Goal: Find specific page/section: Find specific page/section

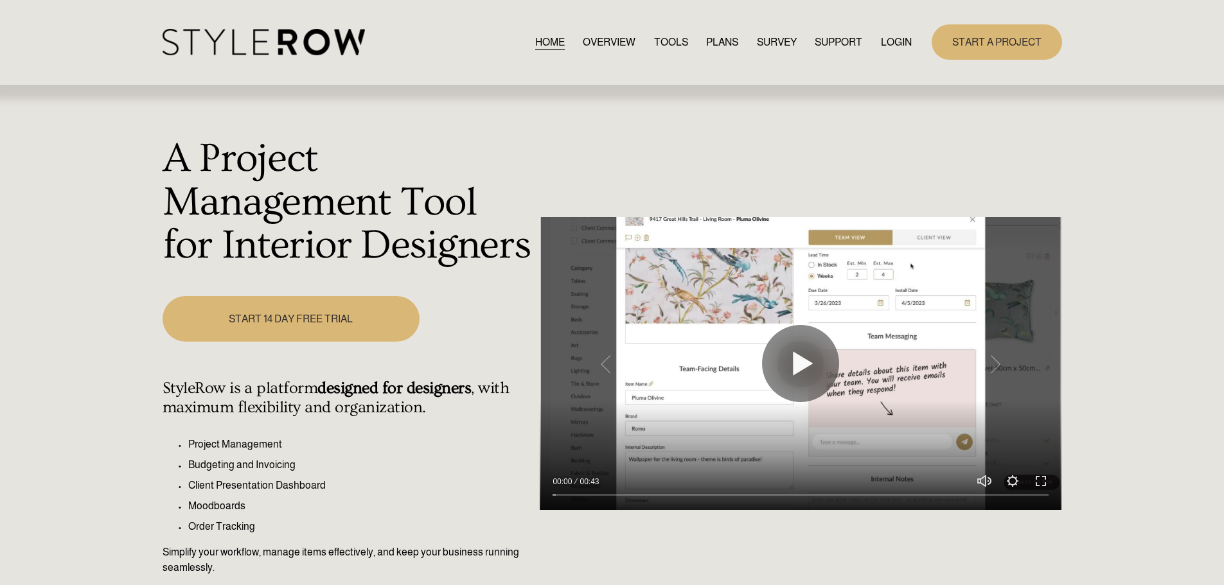
click at [889, 44] on link "LOGIN" at bounding box center [896, 41] width 31 height 17
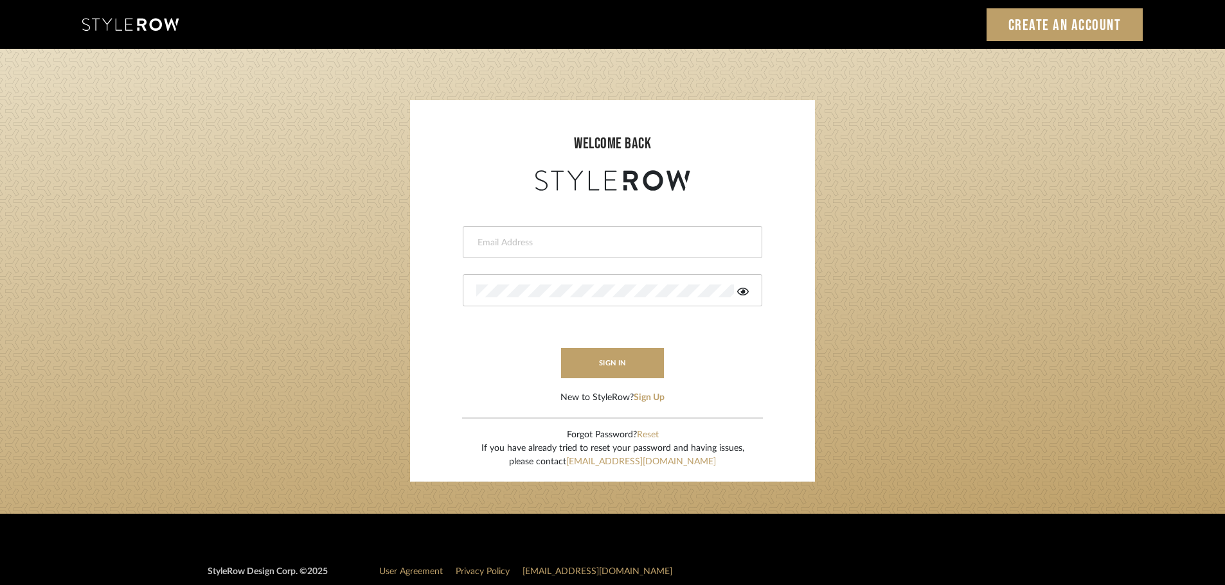
click at [492, 248] on input "email" at bounding box center [610, 242] width 269 height 13
type input "[DOMAIN_NAME][EMAIL_ADDRESS][DOMAIN_NAME]"
click at [573, 360] on button "sign in" at bounding box center [612, 363] width 103 height 30
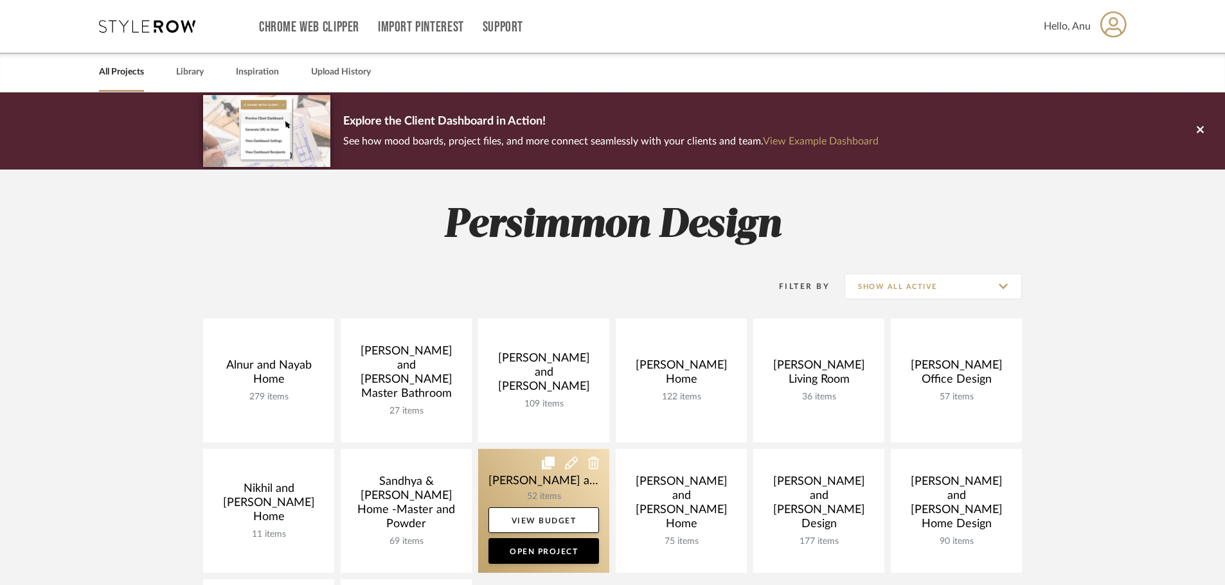
click at [525, 482] on link at bounding box center [543, 511] width 131 height 124
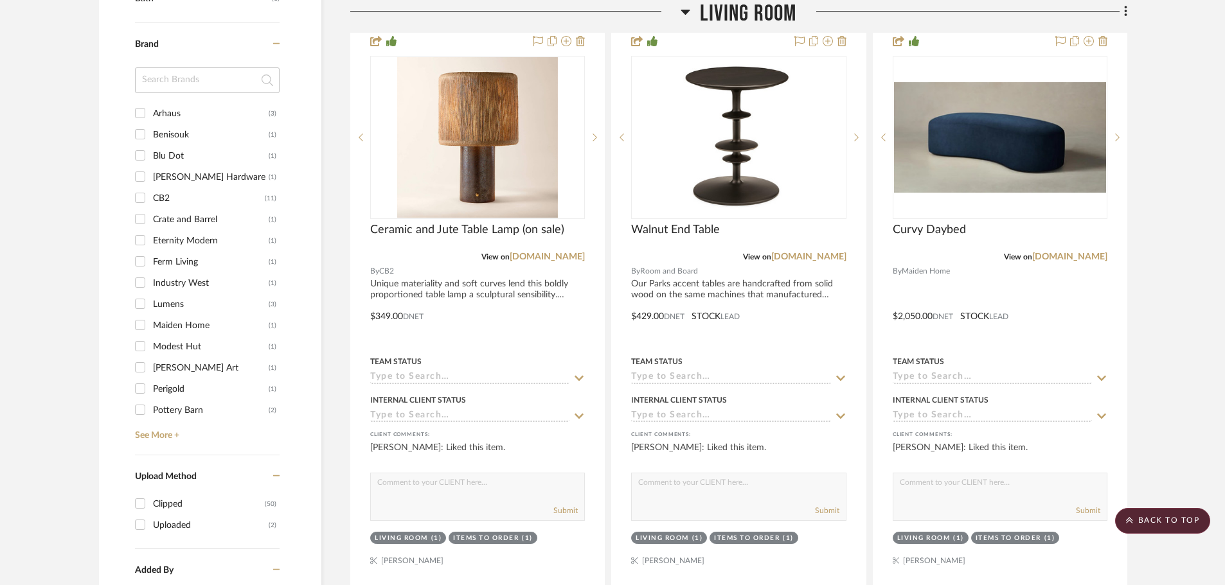
scroll to position [1092, 0]
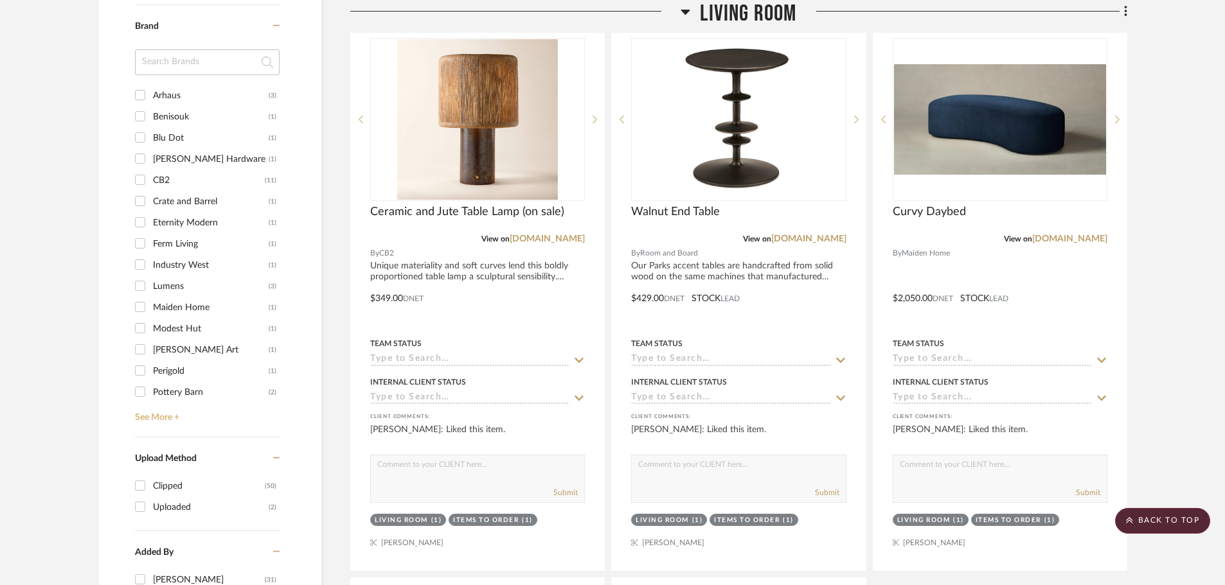
click at [147, 403] on link "See More +" at bounding box center [206, 413] width 148 height 21
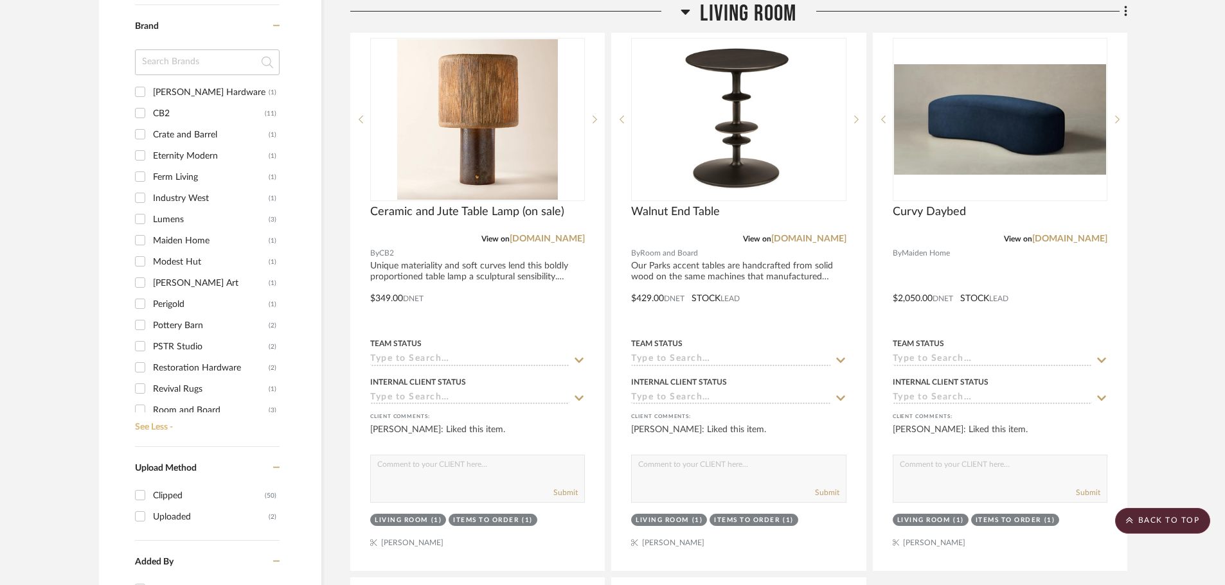
scroll to position [202, 0]
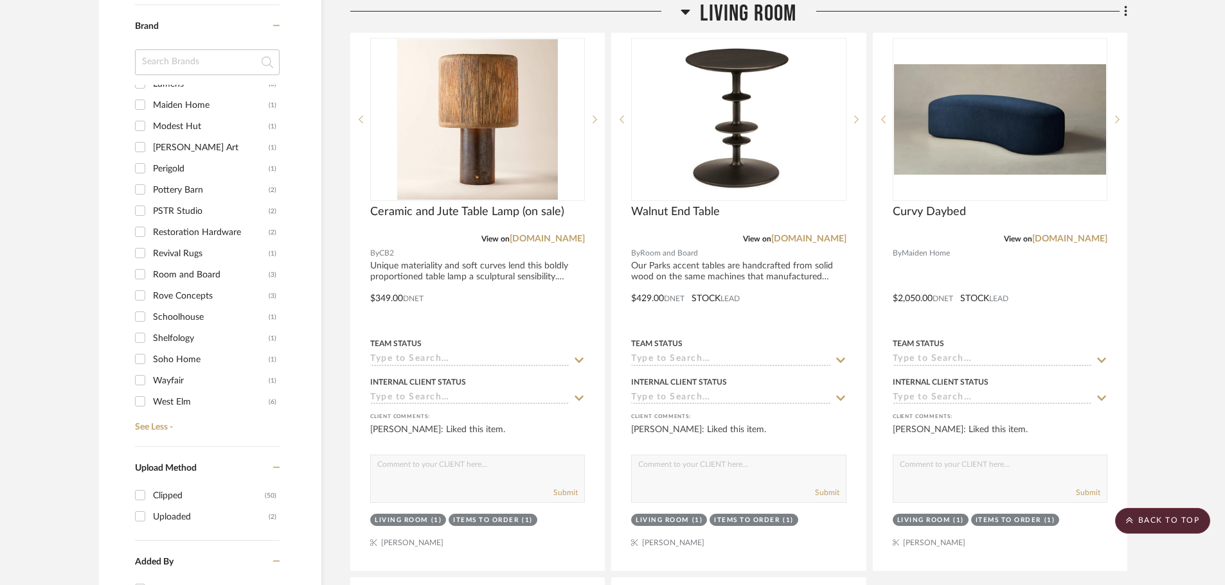
click at [138, 285] on input "Rove Concepts (3)" at bounding box center [140, 295] width 21 height 21
checkbox input "true"
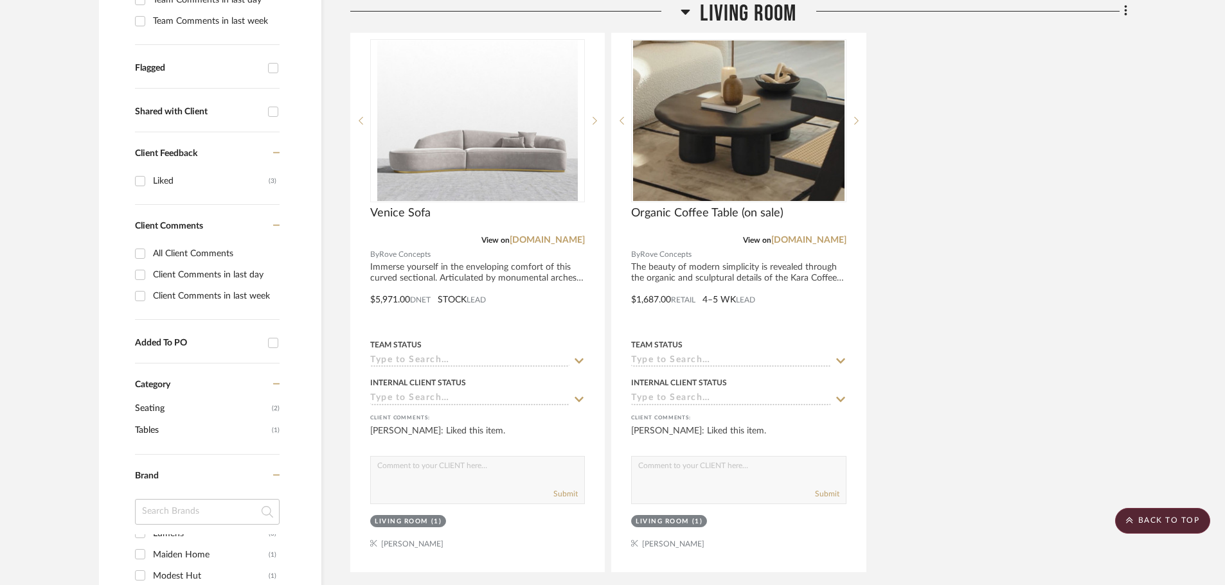
scroll to position [382, 0]
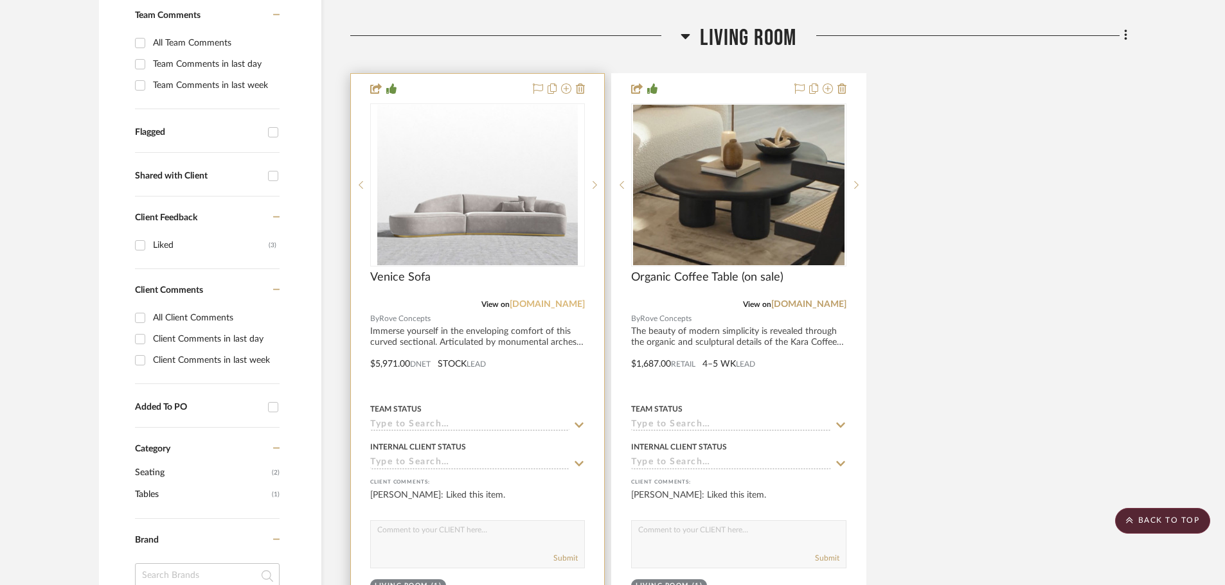
click at [549, 300] on link "roveconcepts.com" at bounding box center [547, 304] width 75 height 9
click at [544, 300] on link "roveconcepts.com" at bounding box center [547, 304] width 75 height 9
click at [517, 300] on link "roveconcepts.com" at bounding box center [547, 304] width 75 height 9
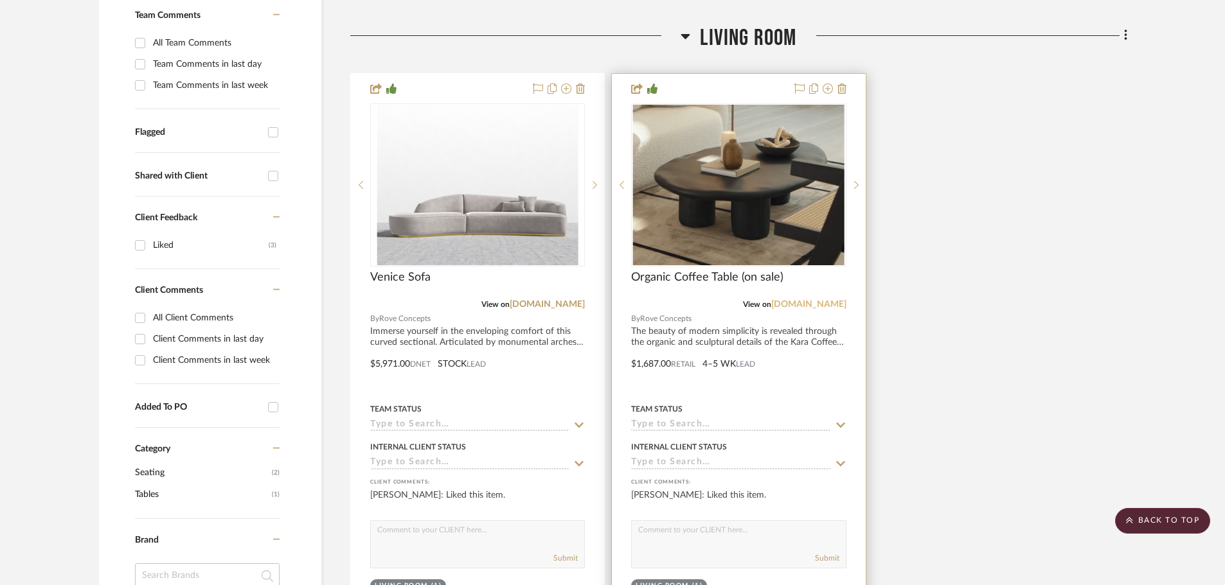
click at [790, 300] on link "roveconcepts.com" at bounding box center [808, 304] width 75 height 9
click at [706, 193] on img "0" at bounding box center [738, 185] width 211 height 161
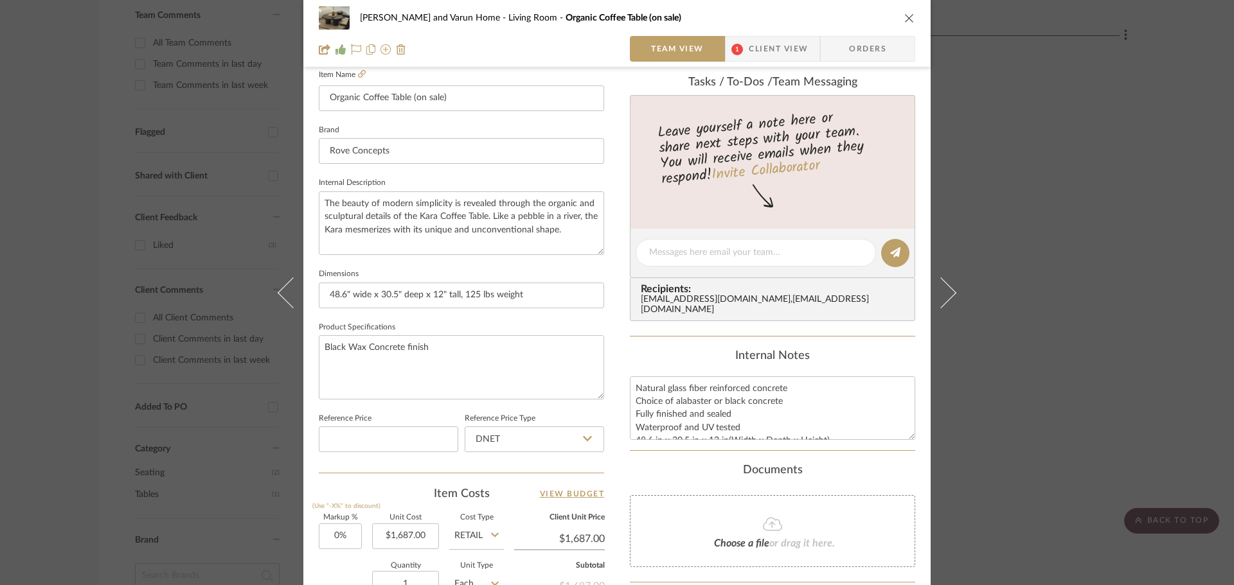
scroll to position [386, 0]
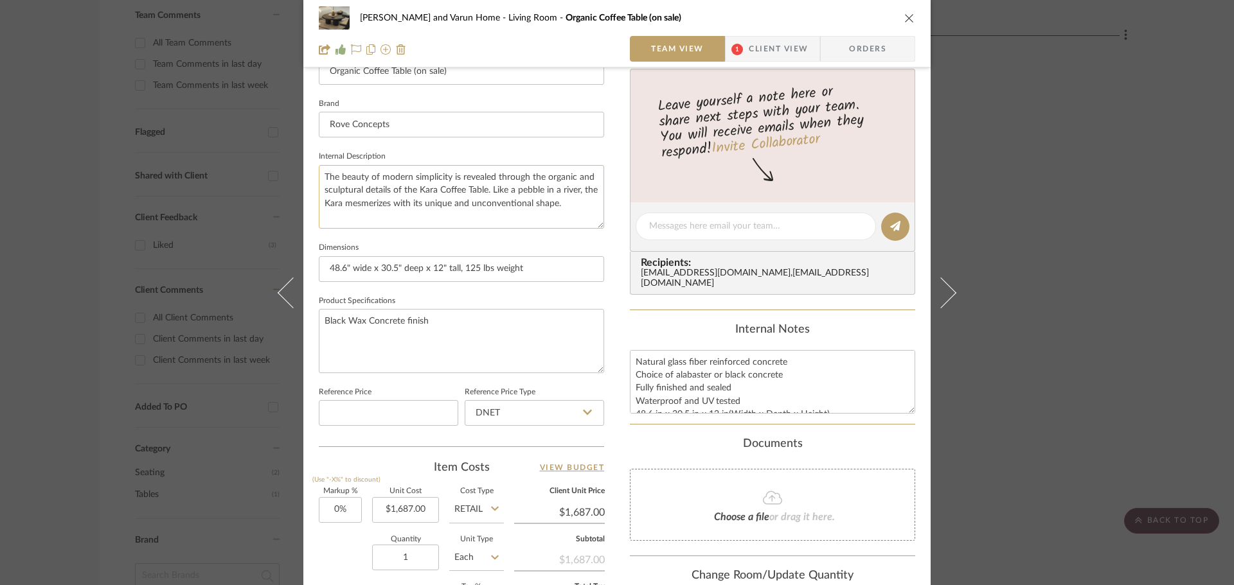
click at [440, 187] on textarea "The beauty of modern simplicity is revealed through the organic and sculptural …" at bounding box center [461, 197] width 285 height 64
click at [447, 186] on textarea "The beauty of modern simplicity is revealed through the organic and sculptural …" at bounding box center [461, 197] width 285 height 64
click at [319, 204] on textarea "The beauty of modern simplicity is revealed through the organic and sculptural …" at bounding box center [461, 197] width 285 height 64
type textarea "The beauty of modern simplicity is revealed through the organic and sculptural …"
click at [409, 152] on fieldset "Internal Description The beauty of modern simplicity is revealed through the or…" at bounding box center [461, 188] width 285 height 81
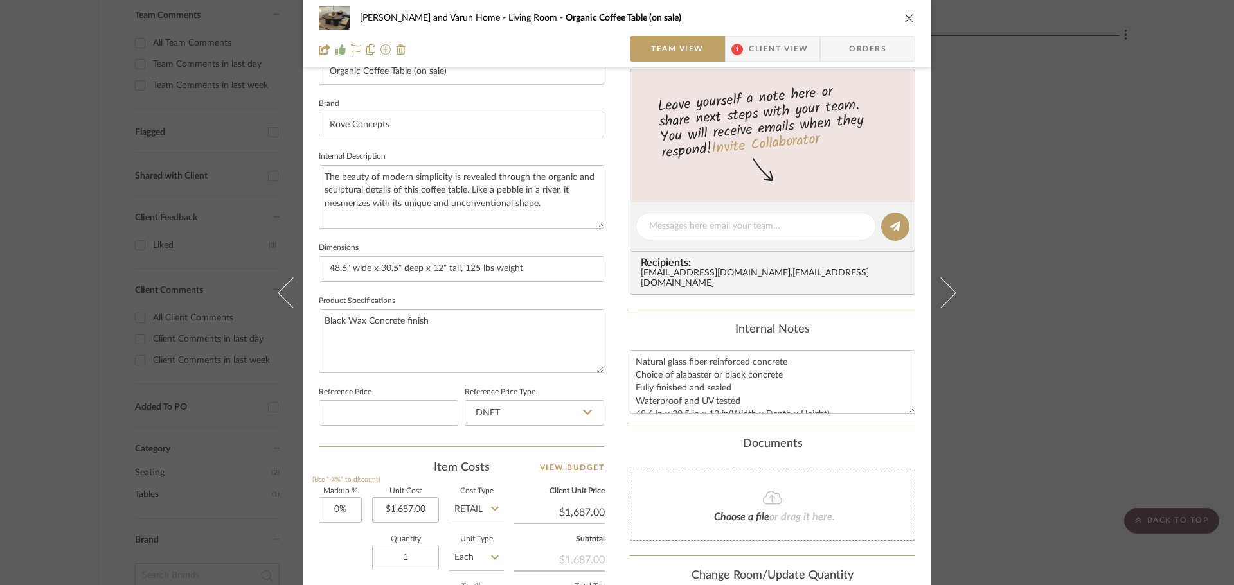
click at [1018, 325] on div "Shalini and Varun Home Living Room Organic Coffee Table (on sale) Team View 1 C…" at bounding box center [617, 292] width 1234 height 585
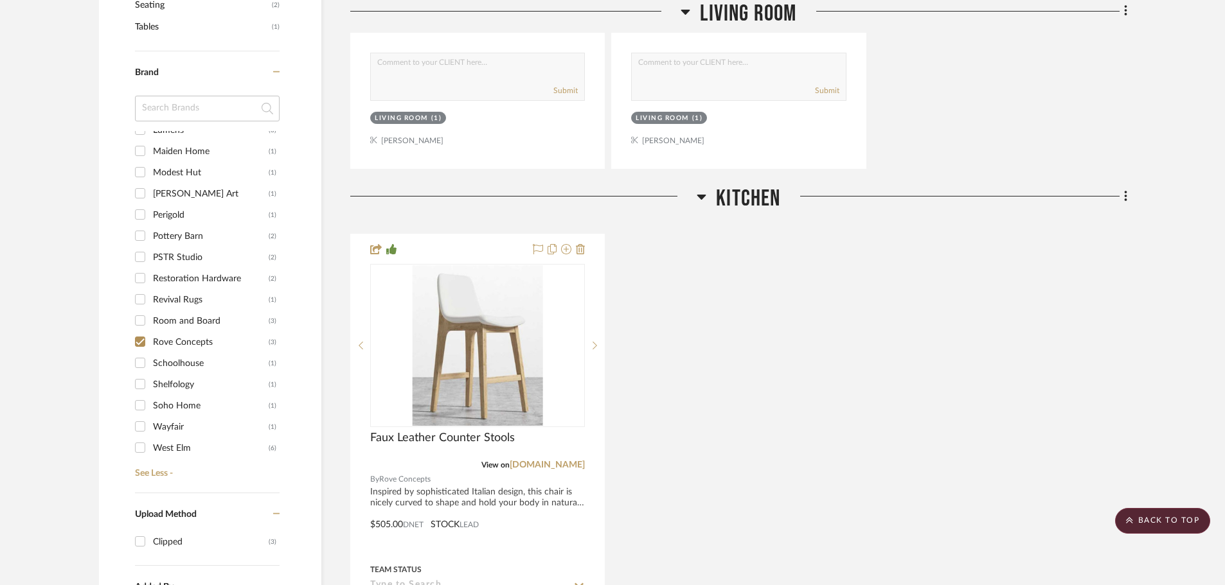
scroll to position [896, 0]
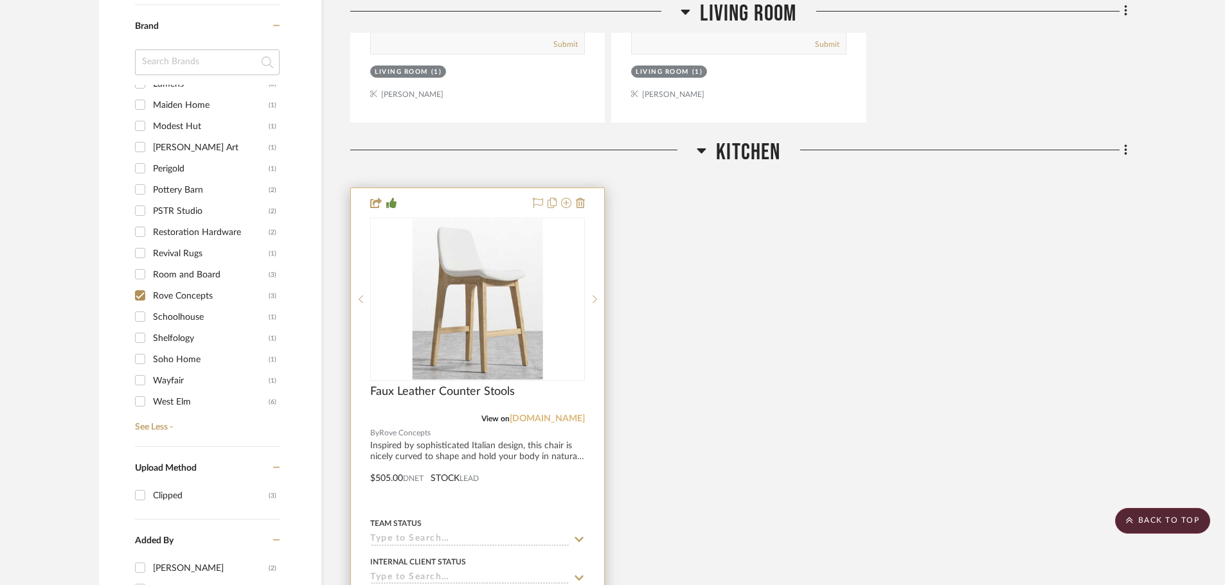
click at [540, 414] on link "roveconcepts.com" at bounding box center [547, 418] width 75 height 9
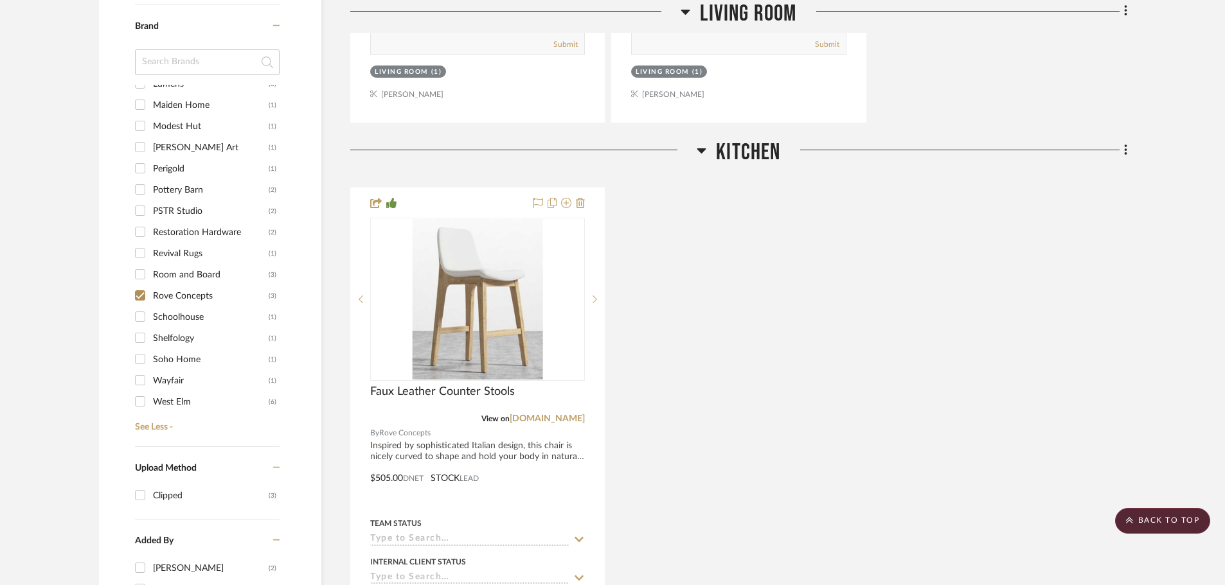
click at [810, 304] on div "Faux Leather Counter Stools View on roveconcepts.com By Rove Concepts Inspired …" at bounding box center [738, 470] width 777 height 564
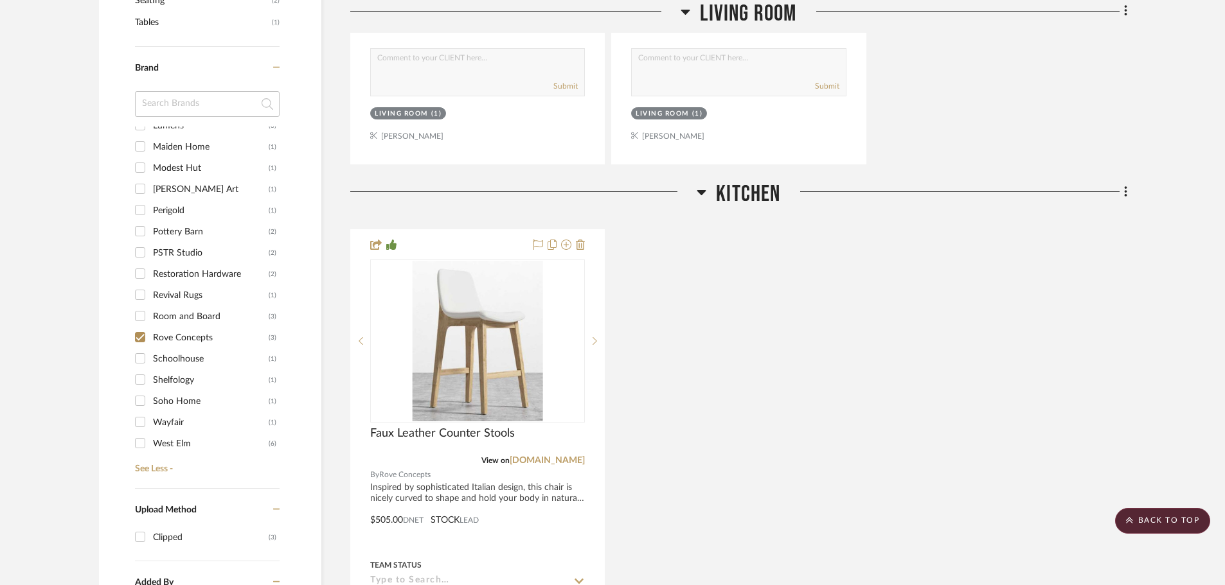
scroll to position [832, 0]
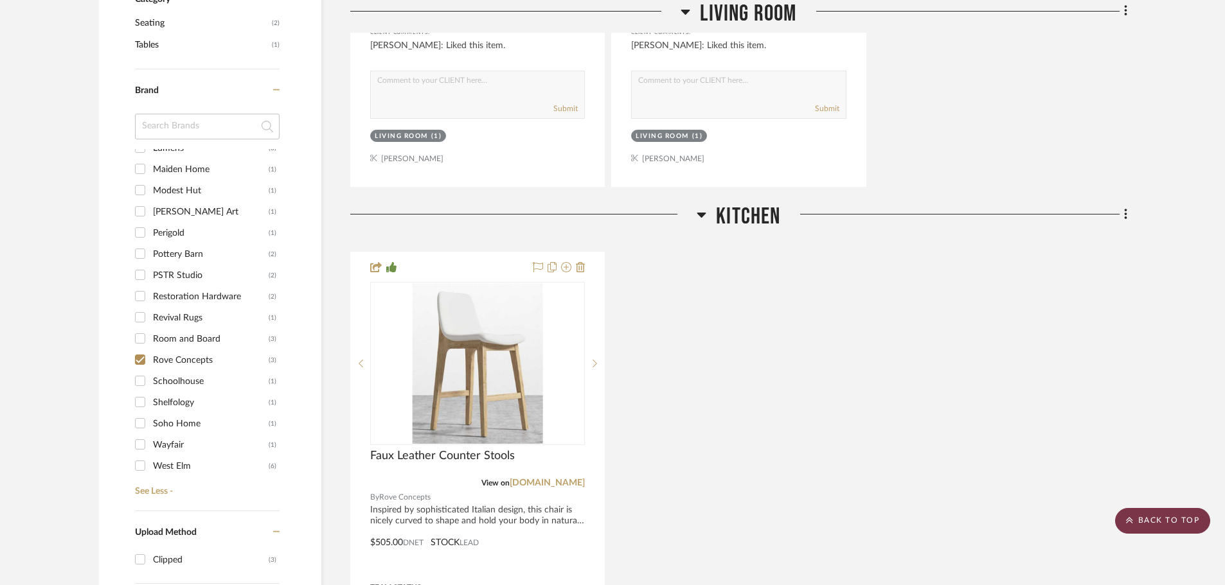
click at [1160, 528] on scroll-to-top-button "BACK TO TOP" at bounding box center [1162, 521] width 95 height 26
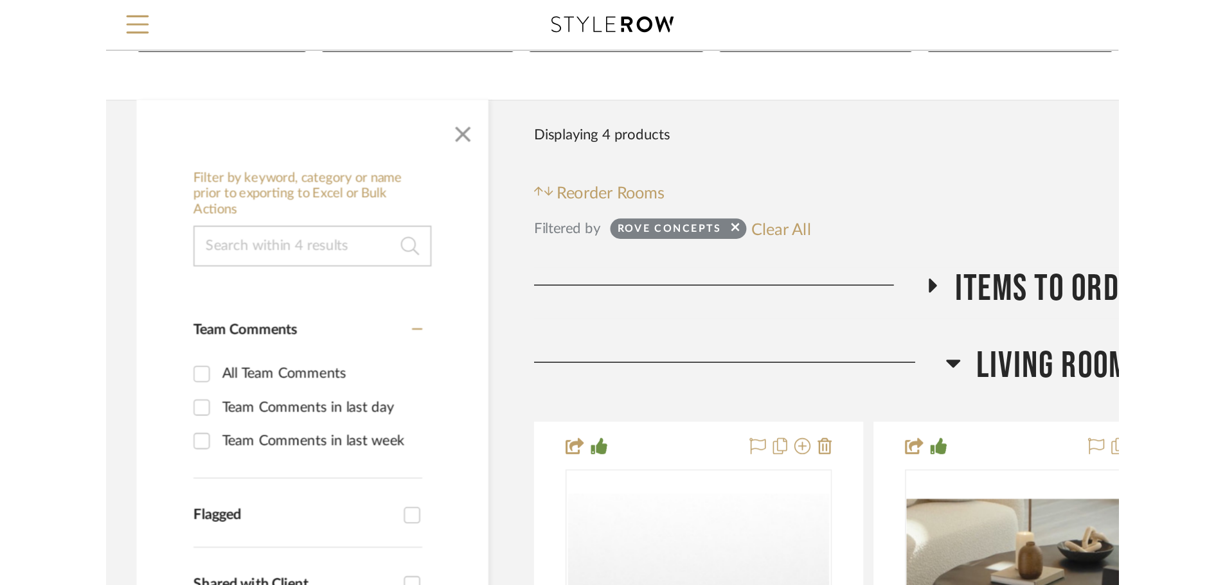
scroll to position [96, 0]
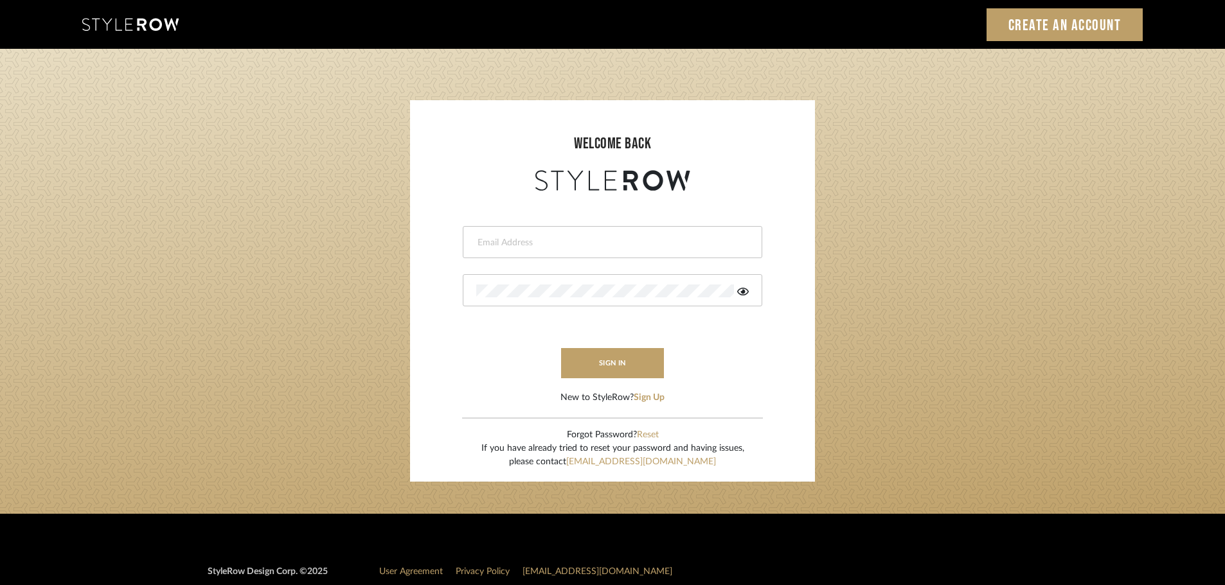
click at [480, 245] on input "email" at bounding box center [610, 242] width 269 height 13
type input "persimmon.design@outlook.com"
click at [600, 365] on button "sign in" at bounding box center [612, 363] width 103 height 30
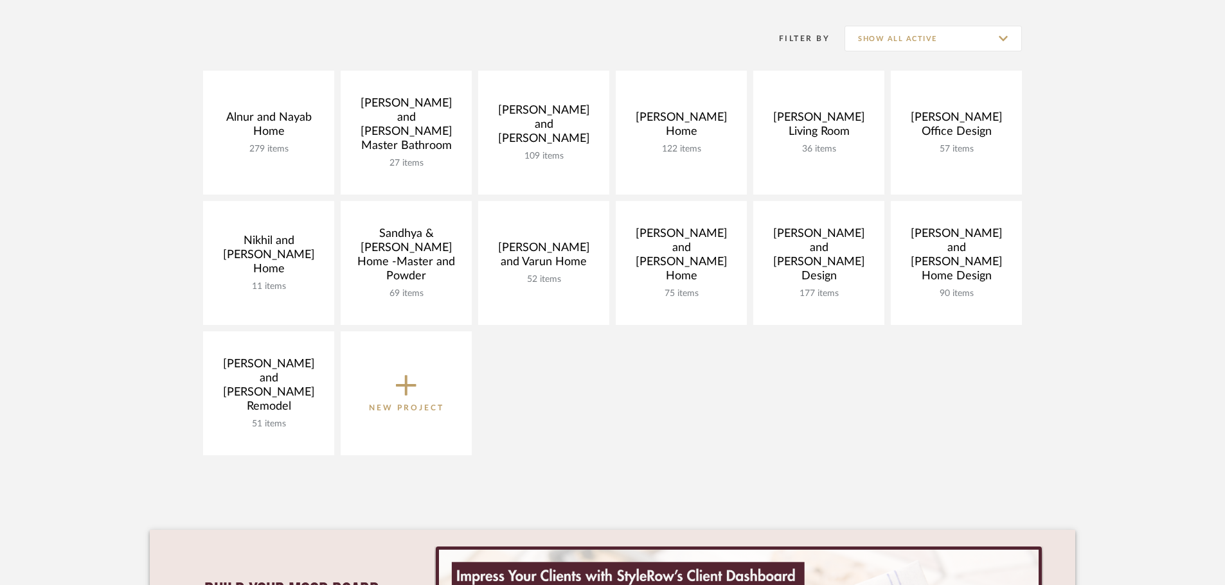
scroll to position [257, 0]
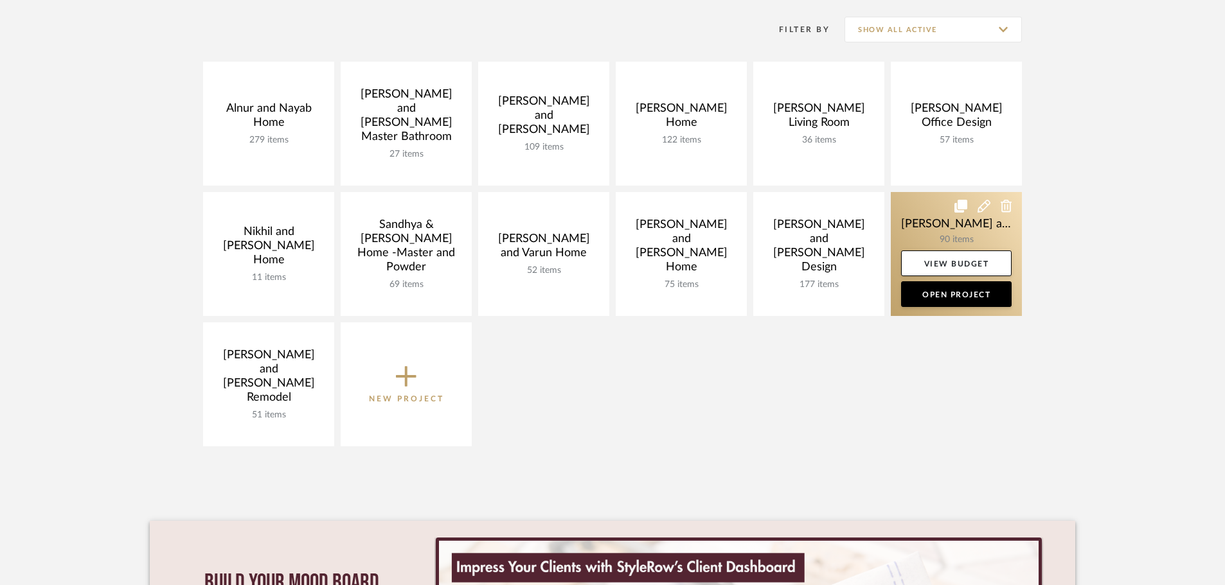
click at [944, 229] on link at bounding box center [956, 254] width 131 height 124
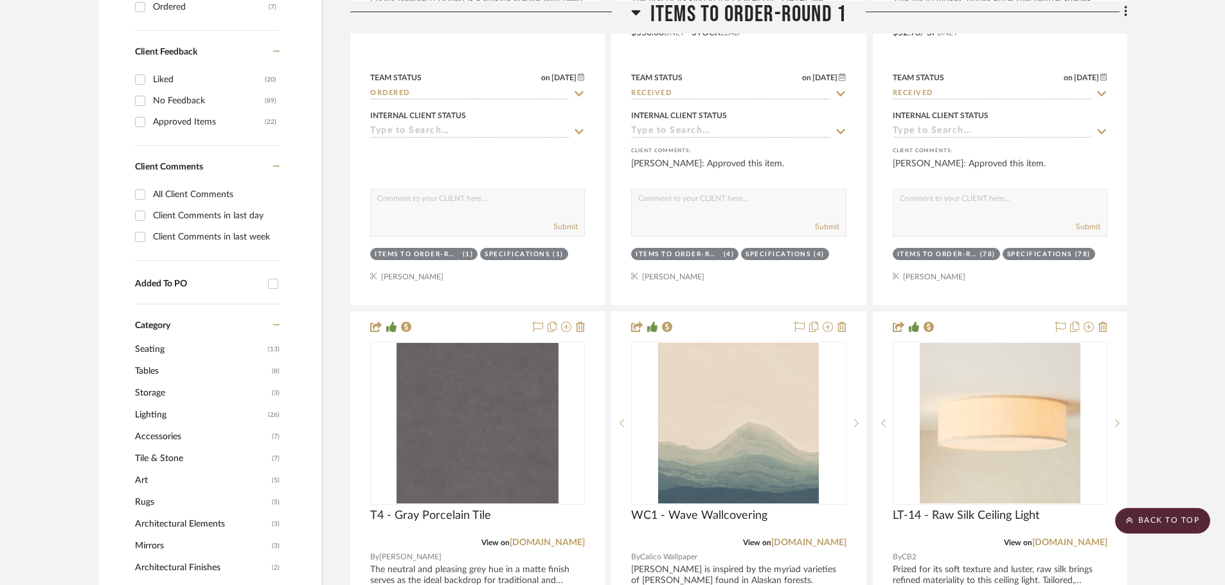
scroll to position [643, 0]
click at [147, 404] on span "Lighting" at bounding box center [200, 415] width 130 height 22
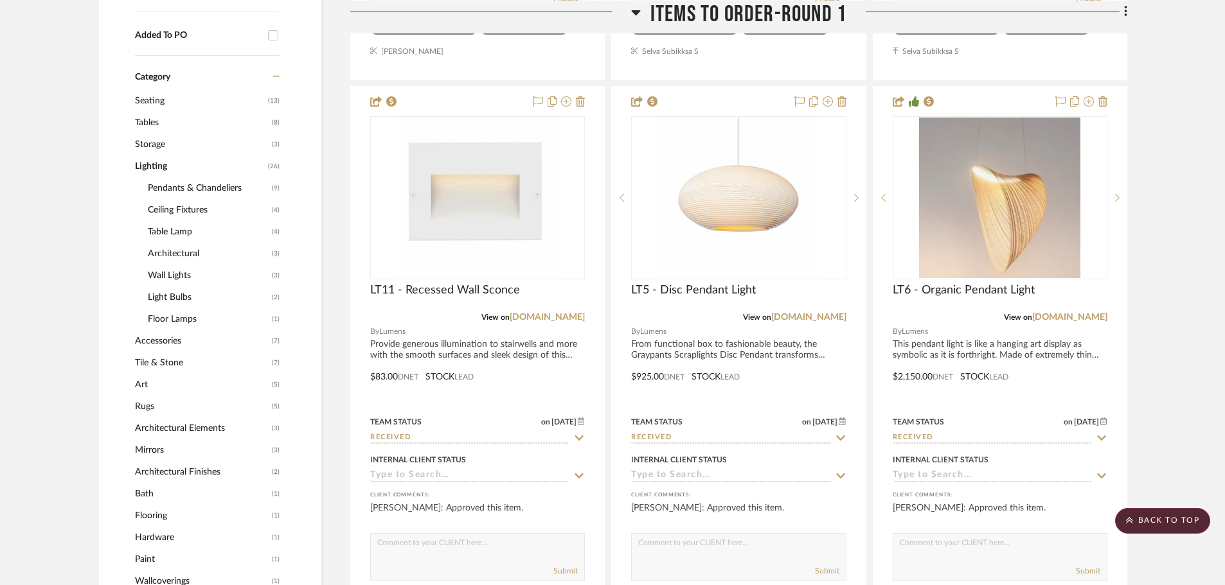
scroll to position [900, 0]
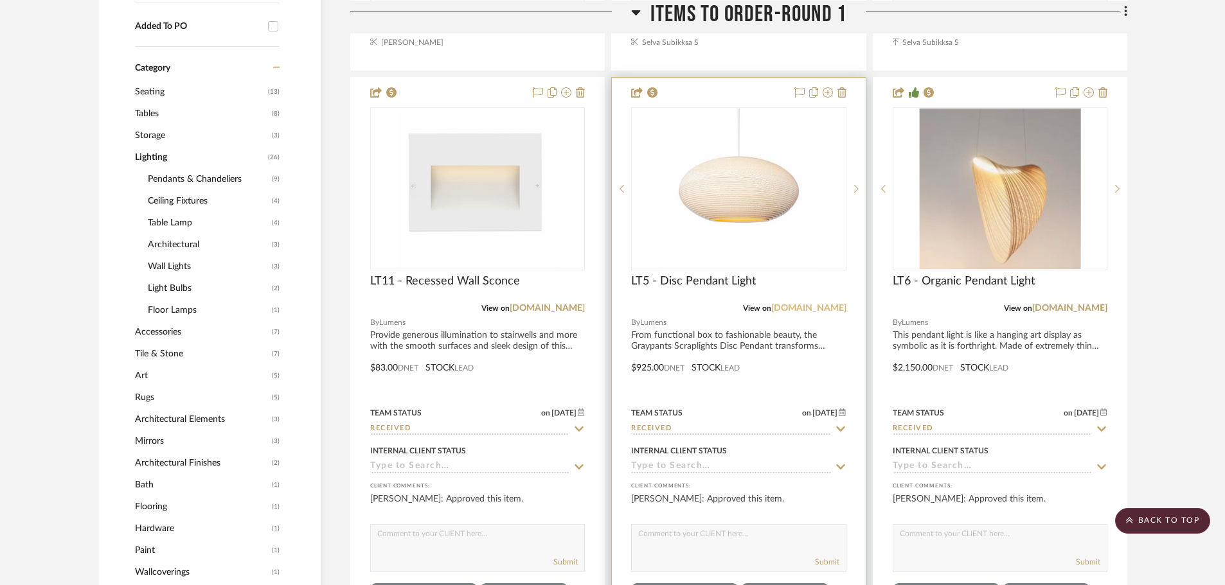
click at [814, 304] on link "[DOMAIN_NAME]" at bounding box center [808, 308] width 75 height 9
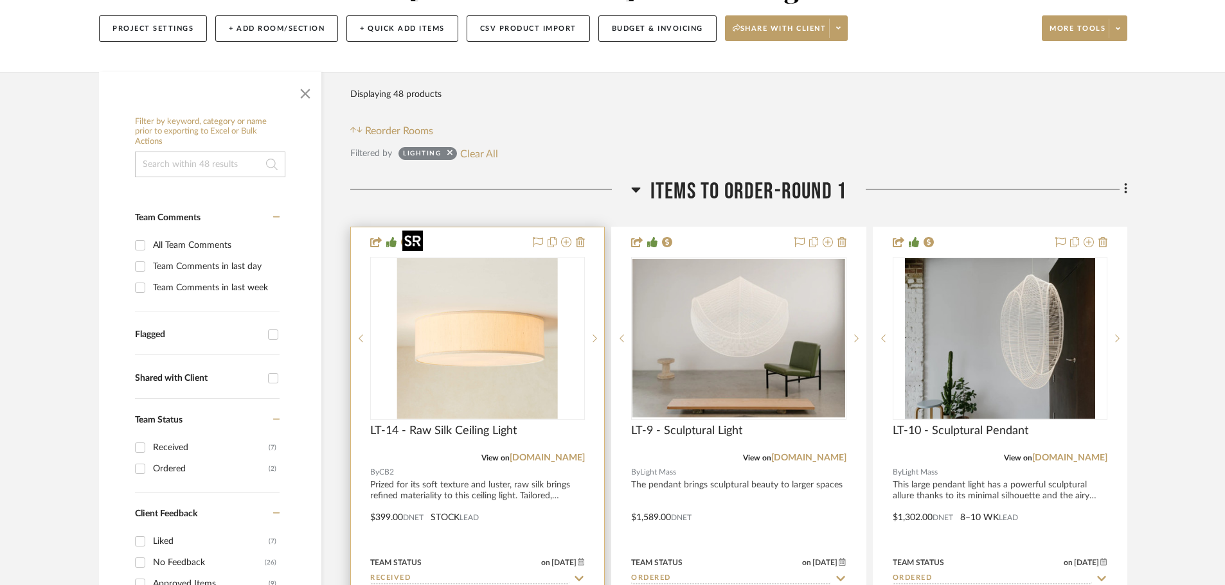
scroll to position [193, 0]
